Goal: Task Accomplishment & Management: Manage account settings

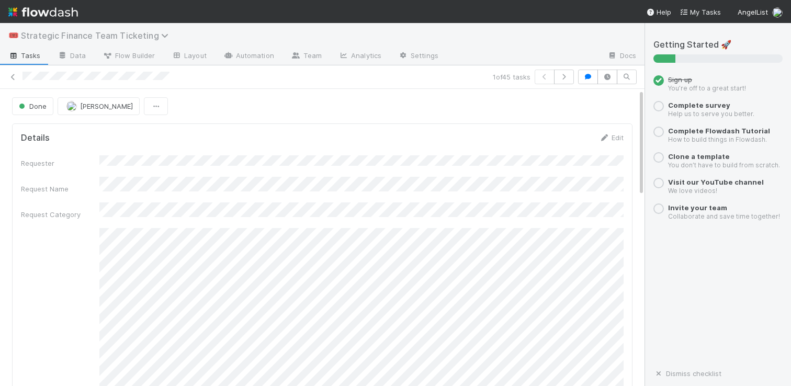
click at [121, 39] on span "Strategic Finance Team Ticketing" at bounding box center [97, 35] width 153 height 10
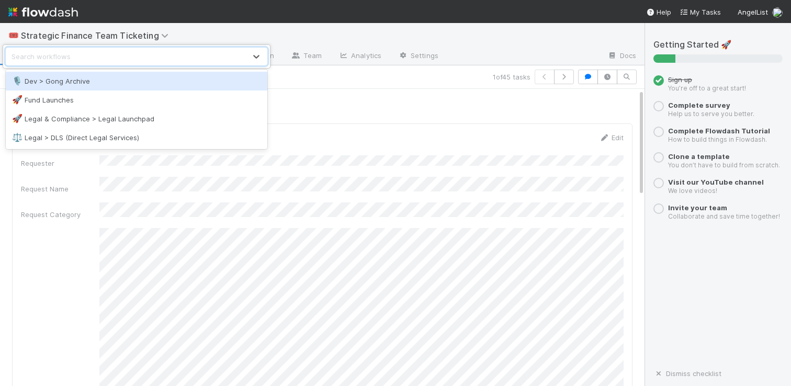
click at [456, 115] on div "option Dev > Gong Archive focused, 1 of 4. 4 results available. Use Up and Down…" at bounding box center [395, 193] width 791 height 386
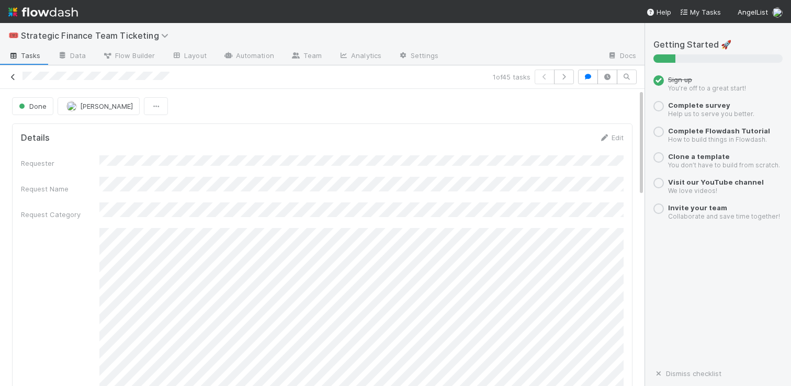
click at [17, 82] on link at bounding box center [13, 77] width 10 height 10
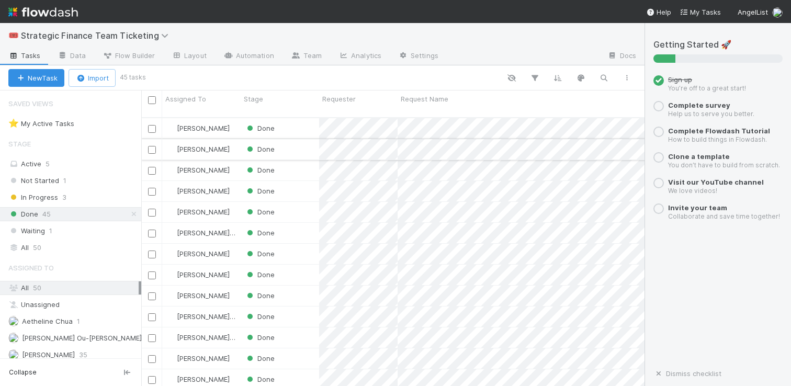
scroll to position [277, 503]
click at [68, 171] on div "Stage Active 5 Not Started 1 In Progress 3 Done 45 Waiting 1 All 50" at bounding box center [70, 193] width 141 height 121
click at [65, 160] on div "Active 5" at bounding box center [73, 163] width 130 height 13
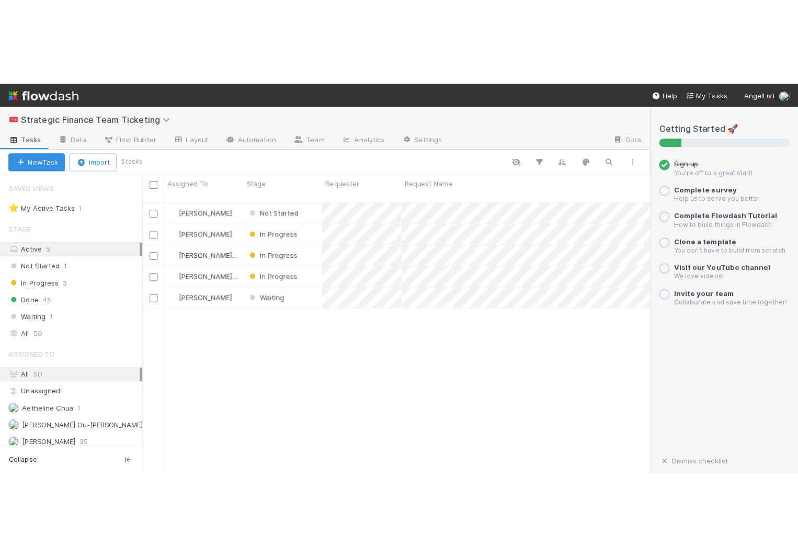
scroll to position [277, 503]
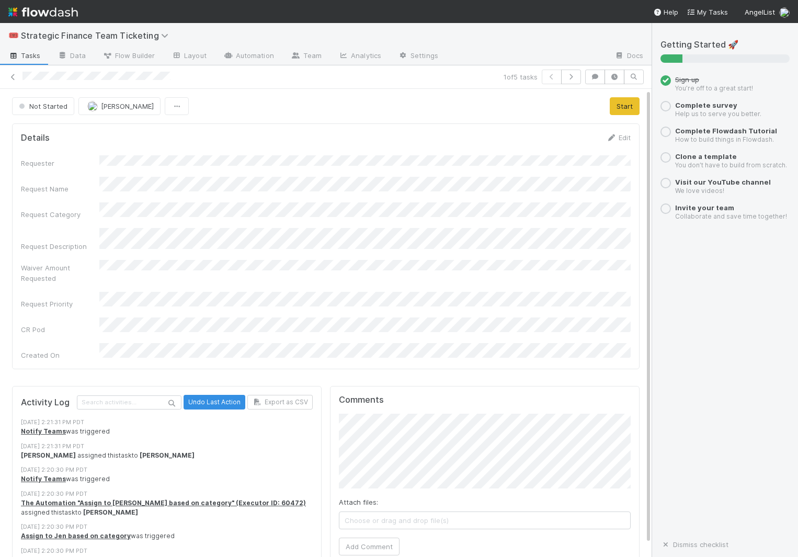
click at [471, 233] on div "Requester Request Name Request Category Request Description Waiver Amount Reque…" at bounding box center [326, 257] width 610 height 205
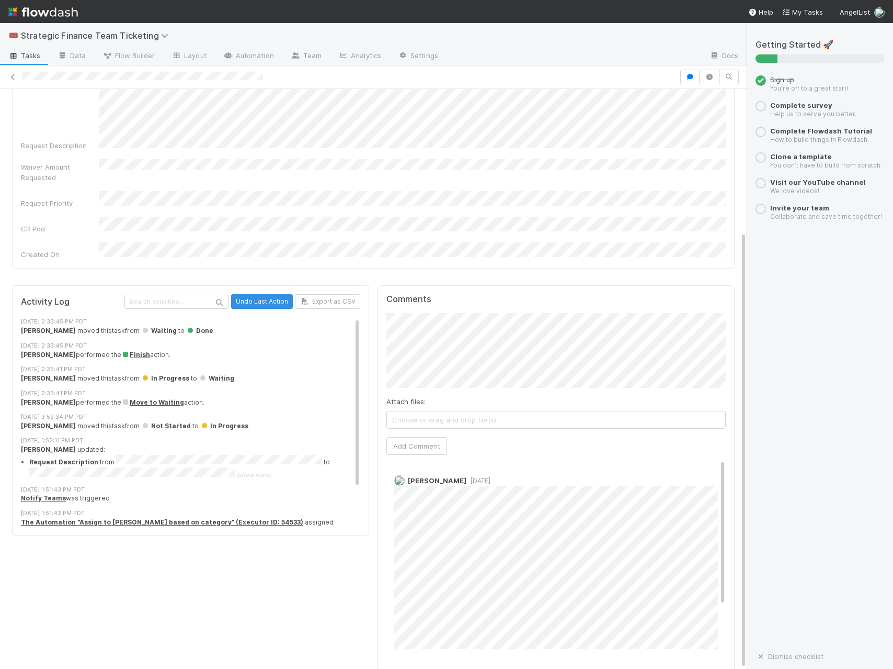
click at [891, 178] on div "Getting Started 🚀 Sign up You’re off to a great start! Complete survey Help us …" at bounding box center [820, 345] width 146 height 645
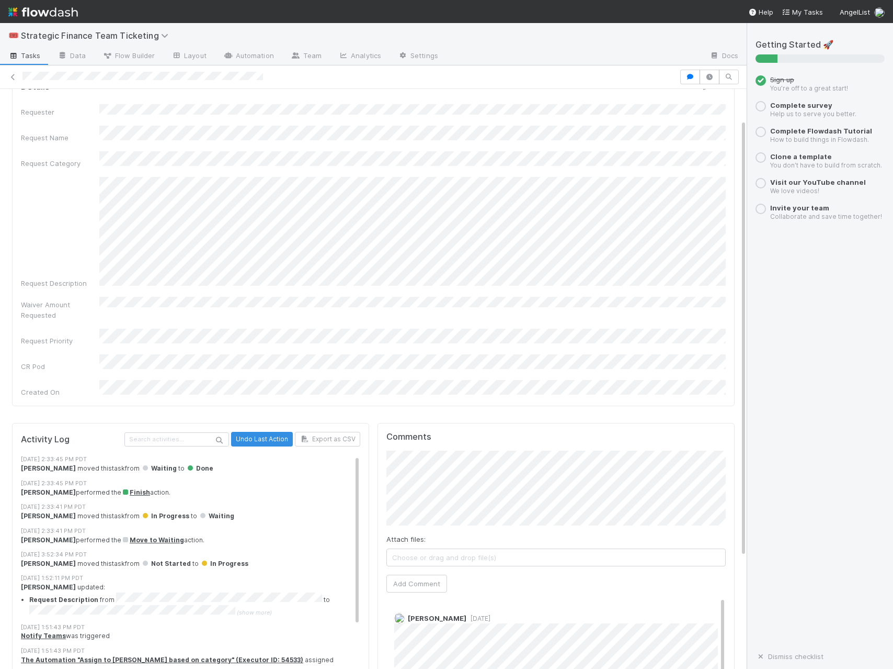
scroll to position [57, 0]
